Goal: Navigation & Orientation: Find specific page/section

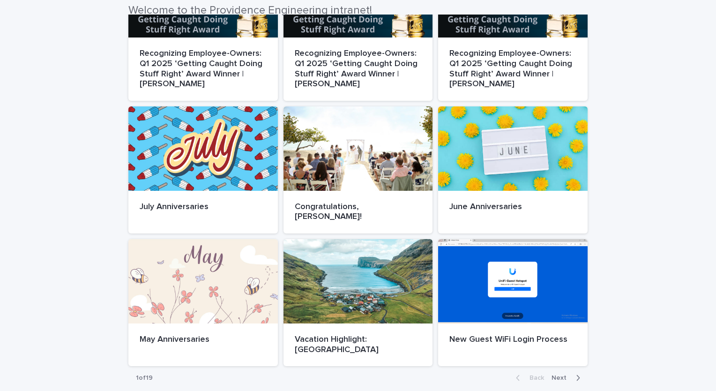
scroll to position [356, 0]
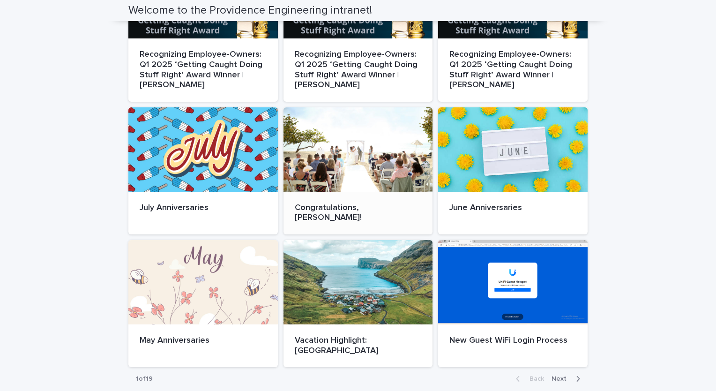
click at [361, 148] on div at bounding box center [359, 149] width 150 height 84
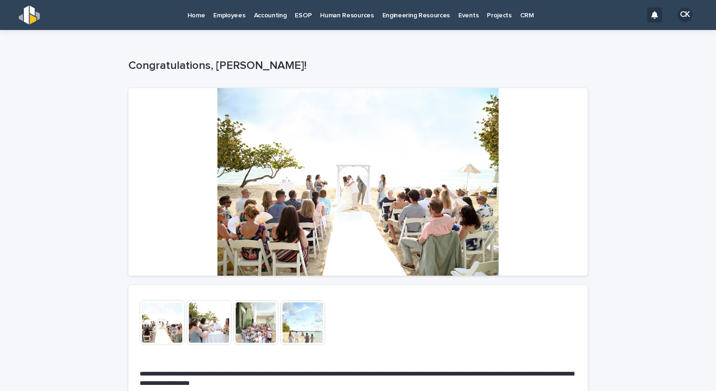
click at [231, 8] on p "Employees" at bounding box center [229, 10] width 32 height 20
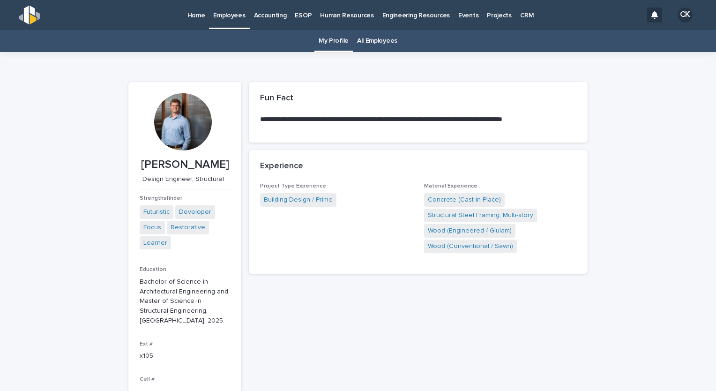
click at [378, 41] on link "All Employees" at bounding box center [377, 41] width 40 height 22
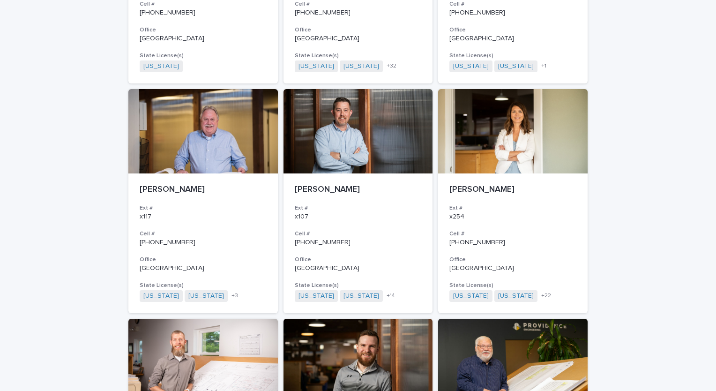
scroll to position [490, 0]
click at [509, 143] on div at bounding box center [513, 131] width 150 height 84
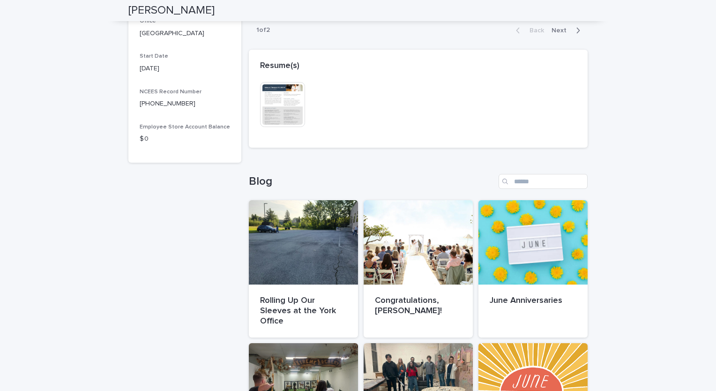
scroll to position [435, 0]
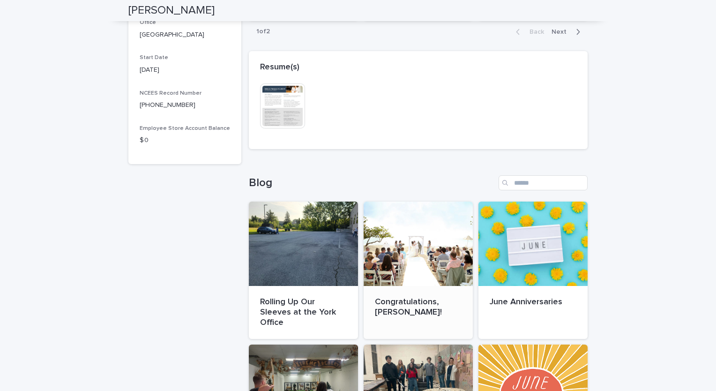
click at [400, 262] on div at bounding box center [418, 244] width 109 height 84
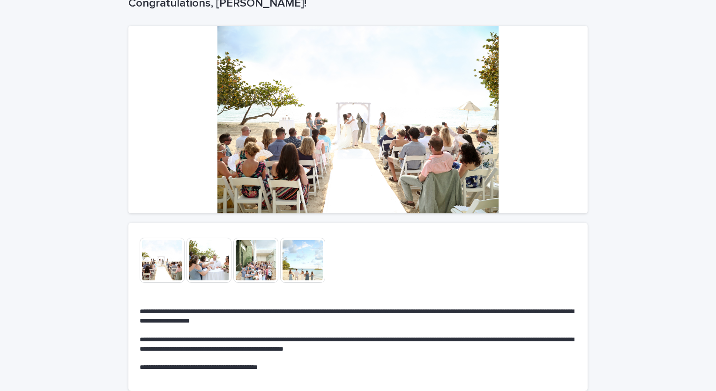
scroll to position [63, 0]
